Goal: Information Seeking & Learning: Learn about a topic

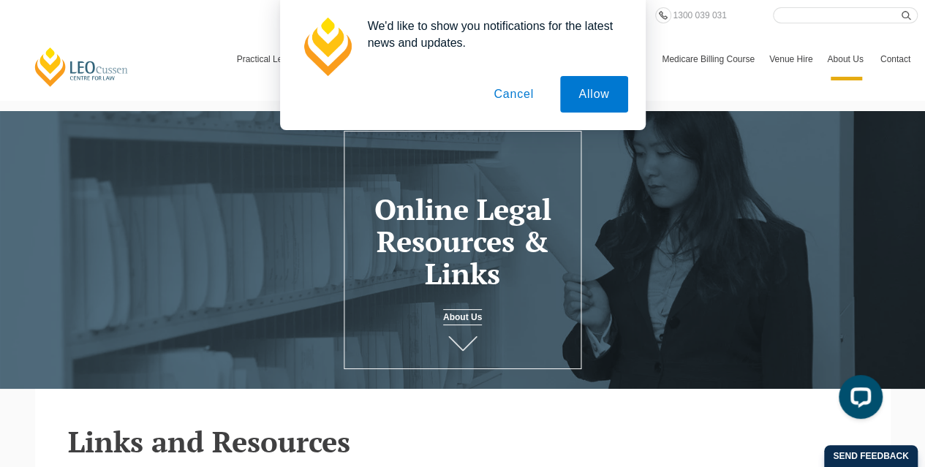
click at [512, 94] on button "Cancel" at bounding box center [513, 94] width 77 height 37
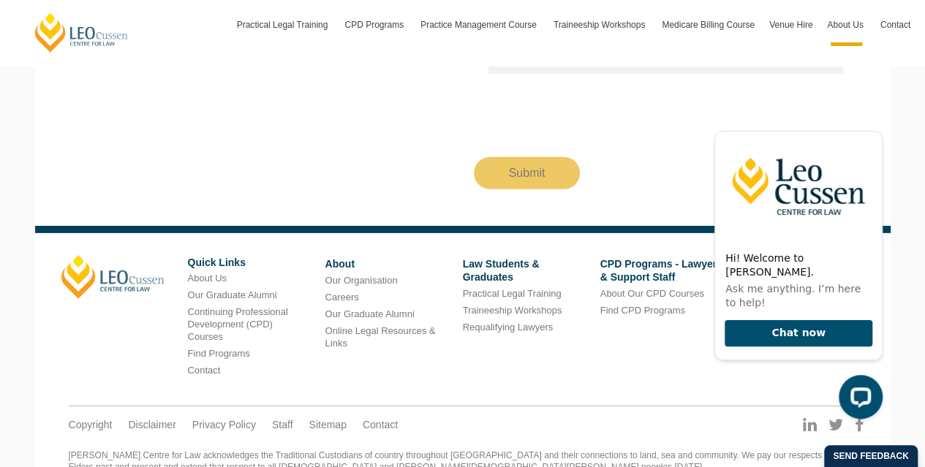
scroll to position [2221, 0]
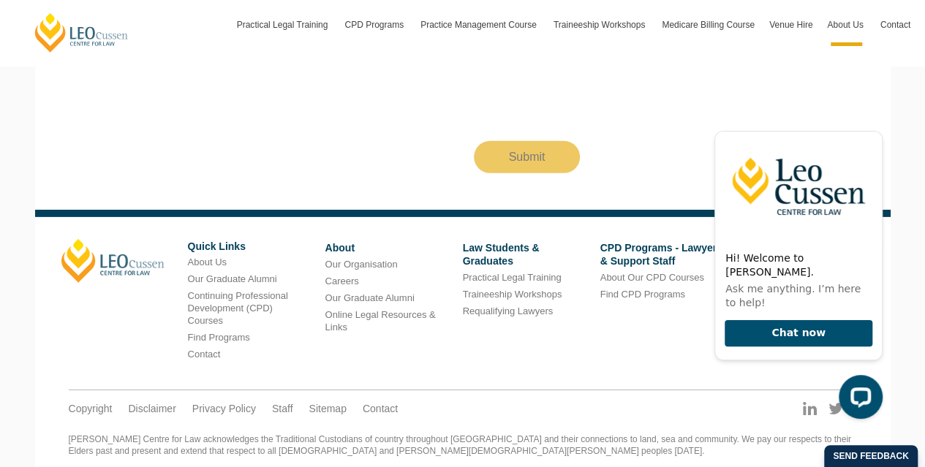
click at [597, 391] on ul "Copyright Disclaimer Privacy Policy Staff Sitemap Contact" at bounding box center [463, 397] width 788 height 12
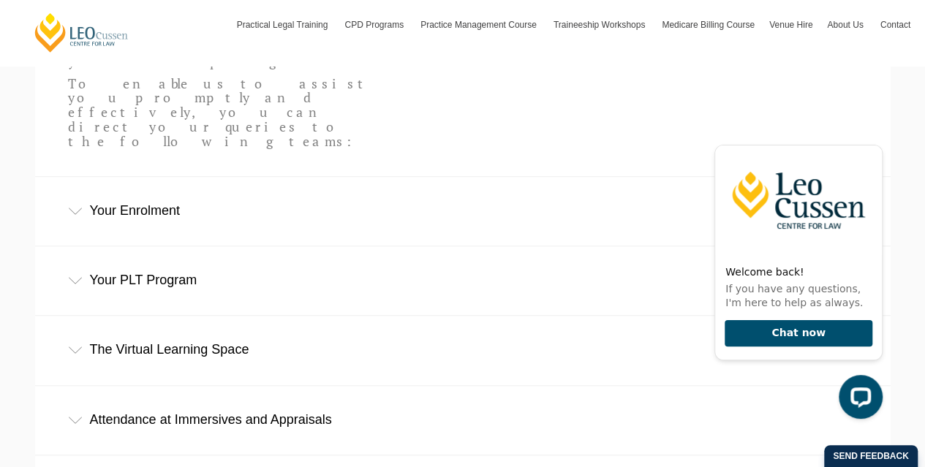
scroll to position [487, 0]
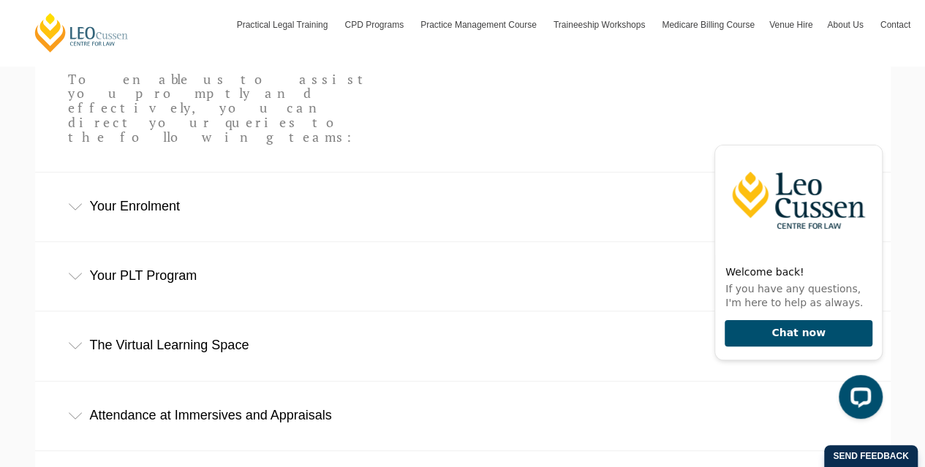
click at [151, 312] on div "The Virtual Learning Space" at bounding box center [463, 346] width 856 height 68
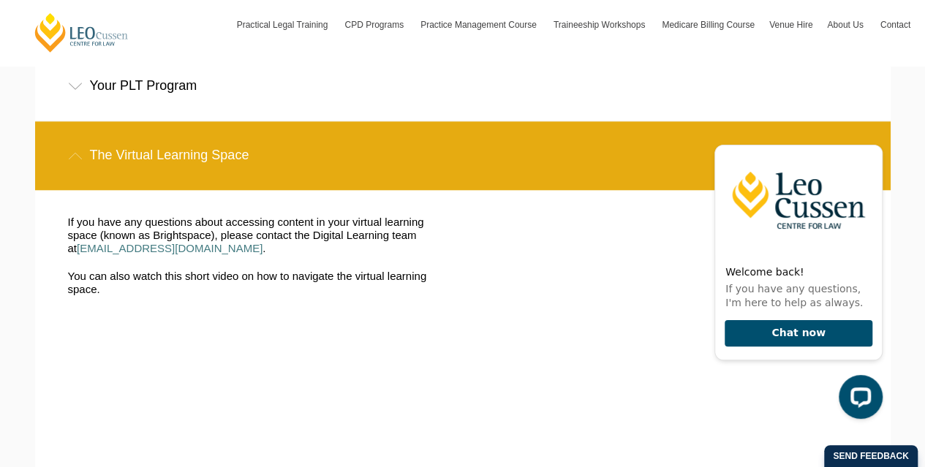
scroll to position [679, 0]
